Goal: Information Seeking & Learning: Learn about a topic

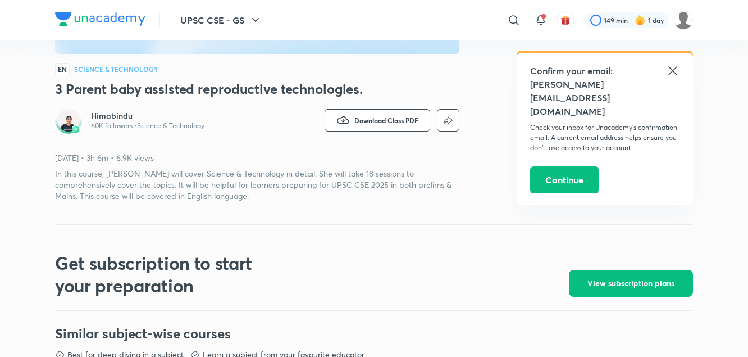
scroll to position [286, 0]
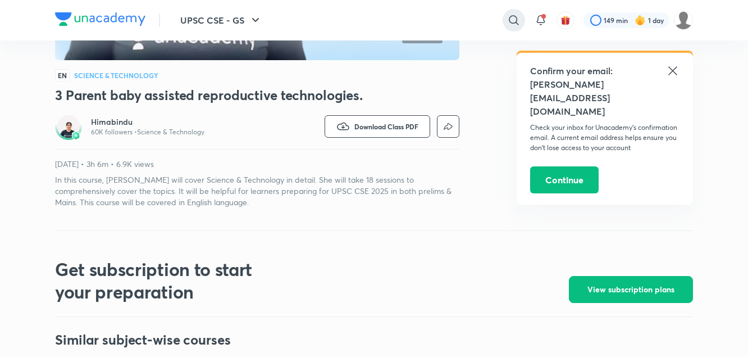
click at [507, 19] on icon at bounding box center [513, 19] width 13 height 13
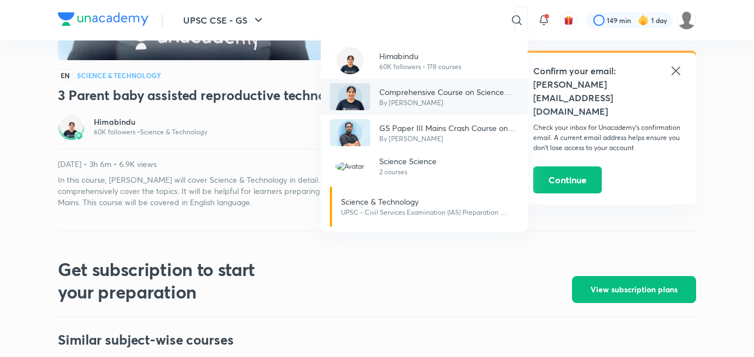
click at [425, 98] on p "By Himabindu" at bounding box center [448, 103] width 139 height 10
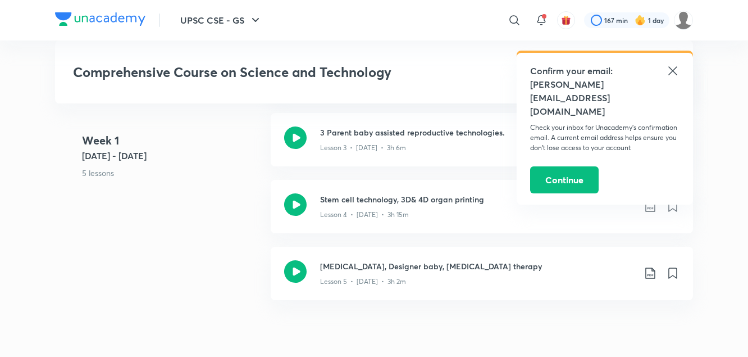
scroll to position [724, 0]
click at [397, 208] on div "Lesson 4 • Jan 11 • 3h 15m" at bounding box center [477, 211] width 314 height 15
